Goal: Find specific fact: Find specific fact

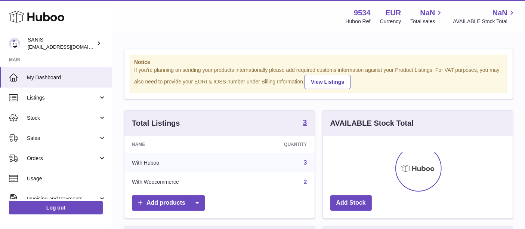
scroll to position [116, 190]
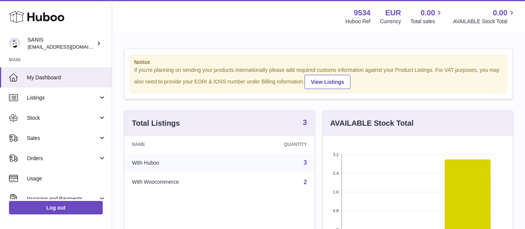
click at [306, 123] on strong "3" at bounding box center [305, 122] width 4 height 7
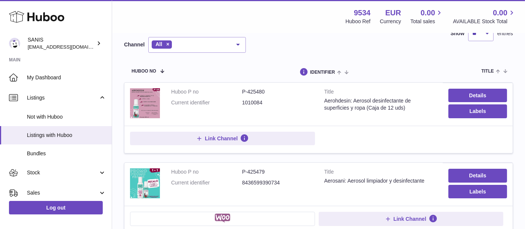
scroll to position [63, 0]
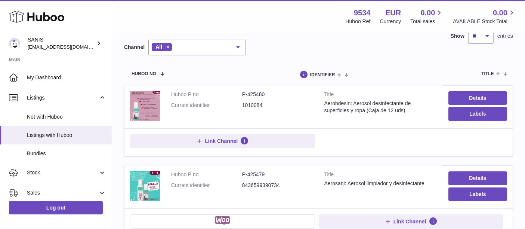
click at [258, 92] on dd "P-425480" at bounding box center [277, 94] width 71 height 7
copy dd "425480"
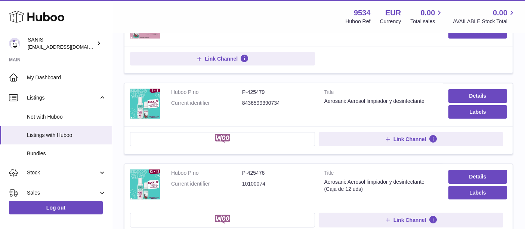
scroll to position [182, 0]
